Goal: Task Accomplishment & Management: Use online tool/utility

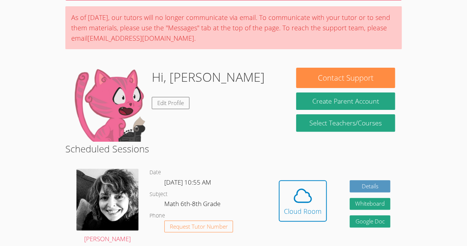
scroll to position [53, 0]
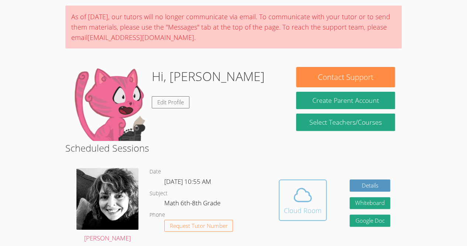
click at [313, 198] on span at bounding box center [303, 194] width 38 height 21
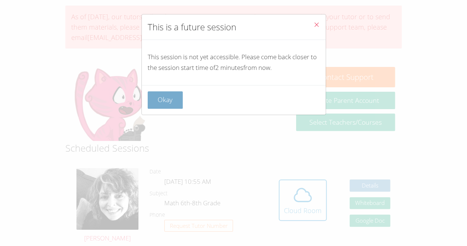
click at [166, 99] on button "Okay" at bounding box center [165, 99] width 35 height 17
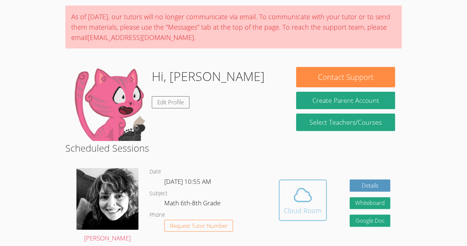
click at [307, 193] on icon at bounding box center [303, 194] width 21 height 21
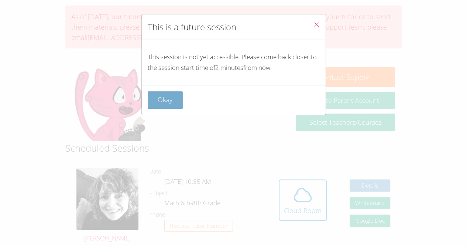
click at [163, 98] on button "Okay" at bounding box center [165, 99] width 35 height 17
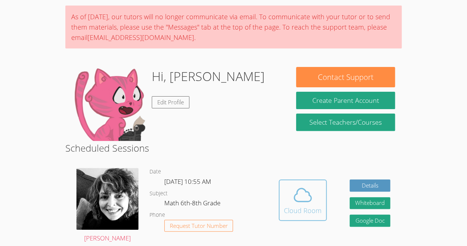
click at [291, 189] on span at bounding box center [303, 194] width 38 height 21
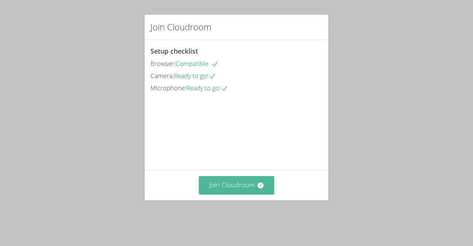
click at [238, 190] on button "Join Cloudroom" at bounding box center [237, 185] width 76 height 18
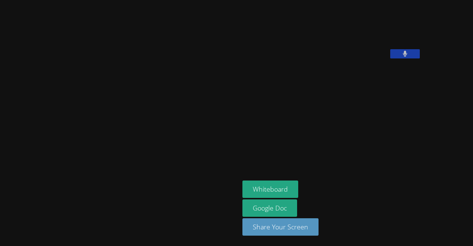
click at [403, 57] on icon at bounding box center [405, 54] width 5 height 6
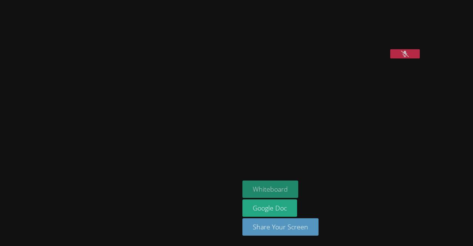
click at [242, 187] on button "Whiteboard" at bounding box center [270, 188] width 56 height 17
click at [242, 190] on button "Whiteboard" at bounding box center [270, 188] width 56 height 17
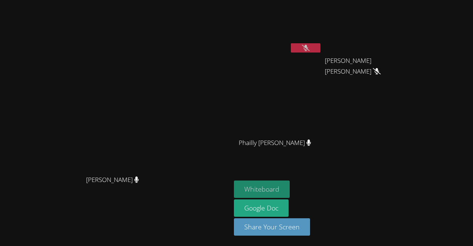
click at [273, 188] on button "Whiteboard" at bounding box center [262, 188] width 56 height 17
click at [320, 47] on button at bounding box center [306, 47] width 30 height 9
click at [320, 46] on button at bounding box center [306, 47] width 30 height 9
click at [370, 45] on video at bounding box center [369, 28] width 88 height 50
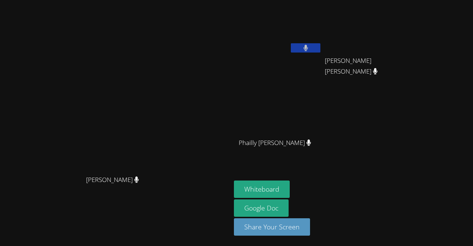
click at [320, 45] on button at bounding box center [306, 47] width 30 height 9
